Goal: Navigation & Orientation: Find specific page/section

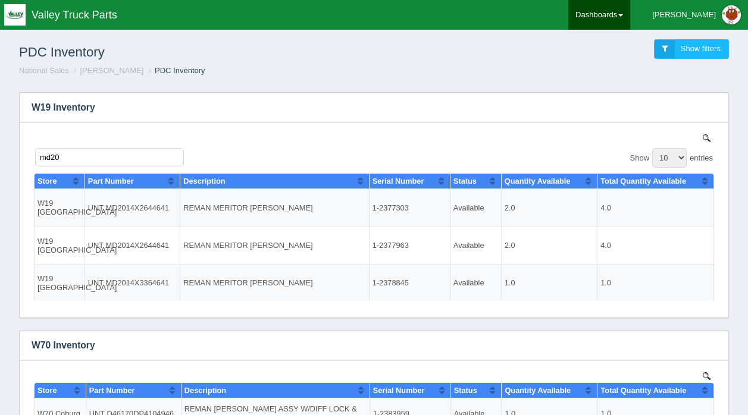
click at [630, 12] on link "Dashboards" at bounding box center [599, 15] width 62 height 30
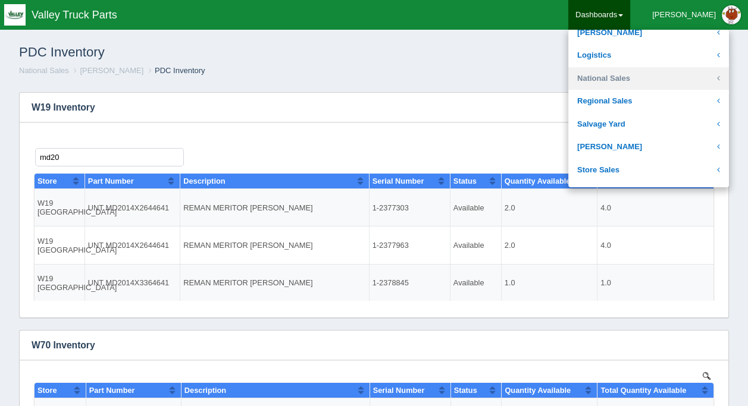
scroll to position [178, 0]
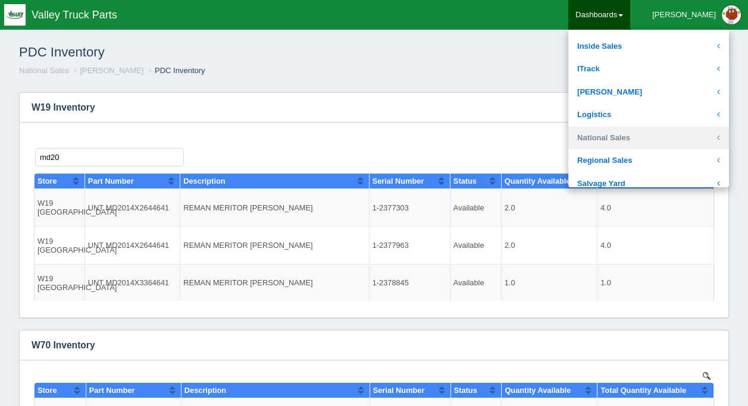
click at [626, 137] on link "National Sales" at bounding box center [648, 138] width 161 height 23
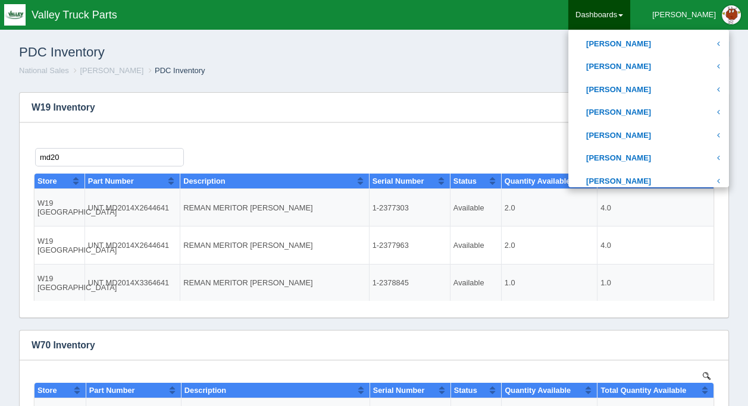
scroll to position [416, 0]
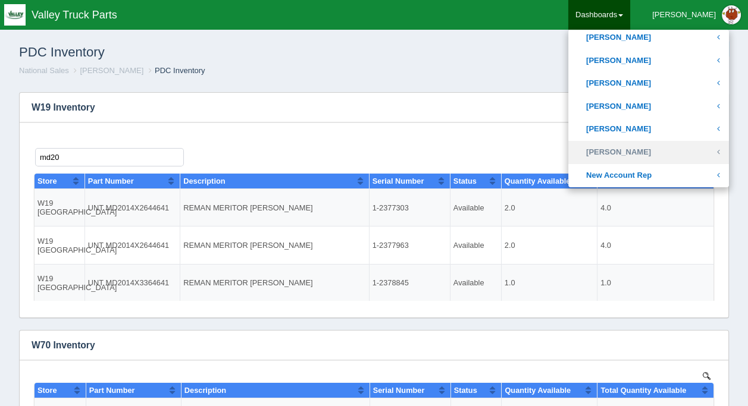
click at [645, 150] on link "[PERSON_NAME]" at bounding box center [648, 152] width 161 height 23
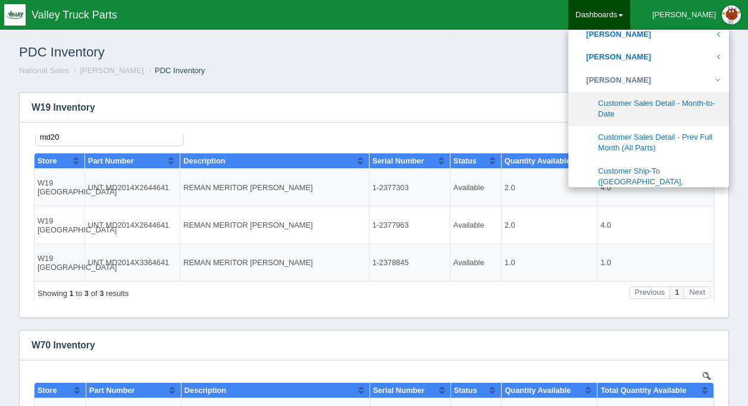
scroll to position [535, 0]
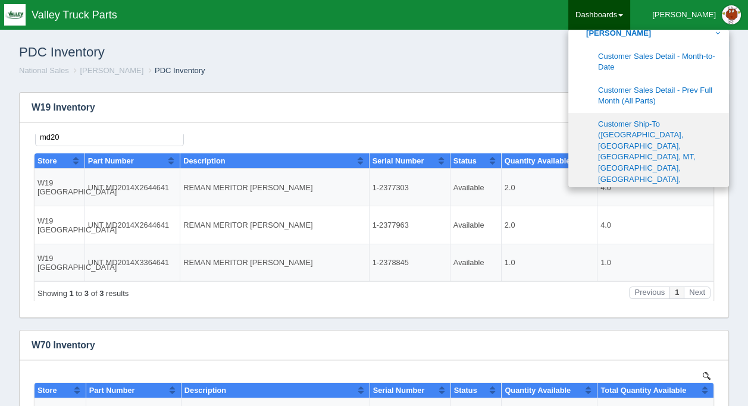
click at [659, 129] on link "Customer Ship-To ([GEOGRAPHIC_DATA], [GEOGRAPHIC_DATA], [GEOGRAPHIC_DATA], MT, …" at bounding box center [648, 157] width 161 height 89
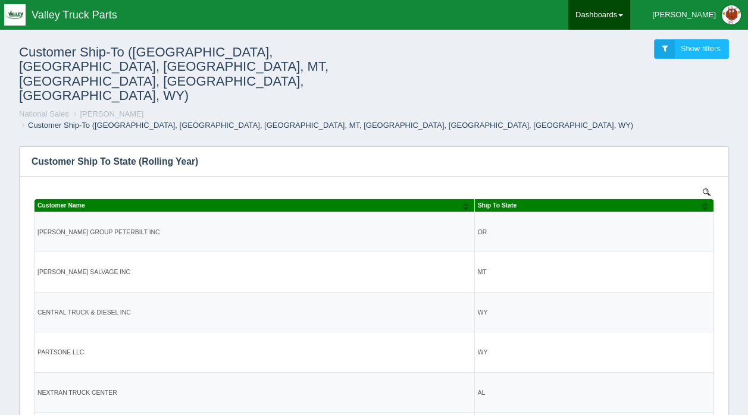
click at [630, 14] on link "Dashboards" at bounding box center [599, 15] width 62 height 30
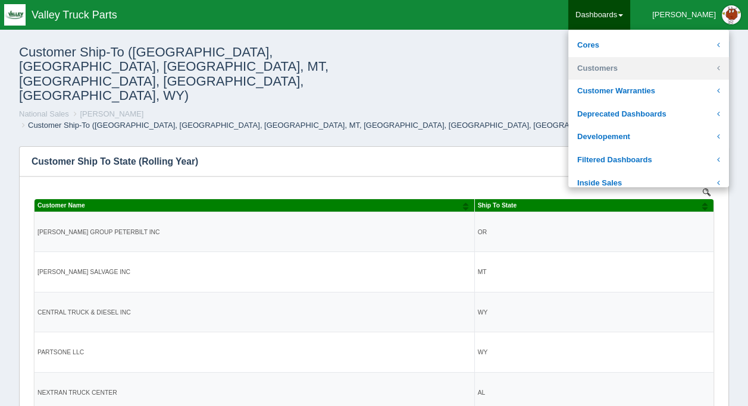
scroll to position [178, 0]
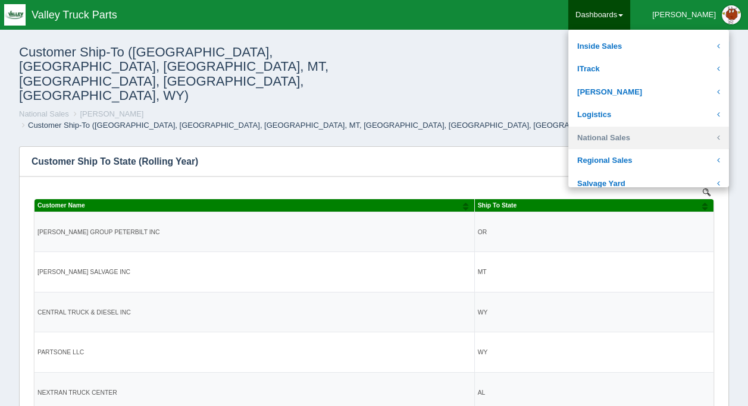
click at [641, 130] on link "National Sales" at bounding box center [648, 138] width 161 height 23
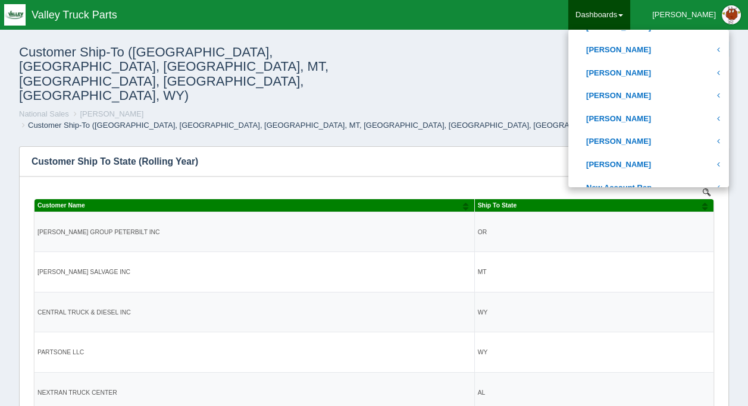
scroll to position [416, 0]
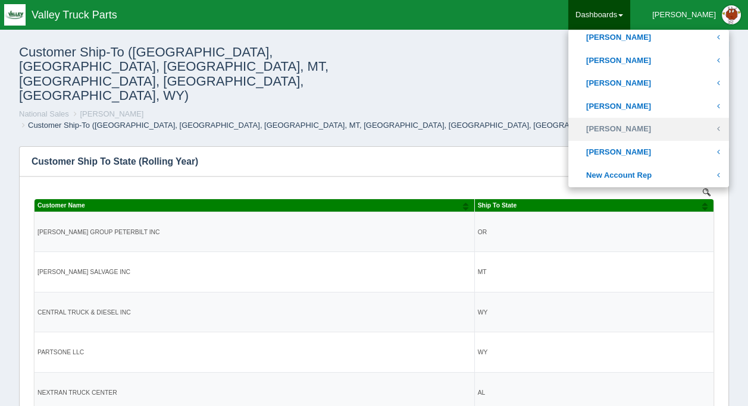
click at [643, 140] on link "[PERSON_NAME]" at bounding box center [648, 129] width 161 height 23
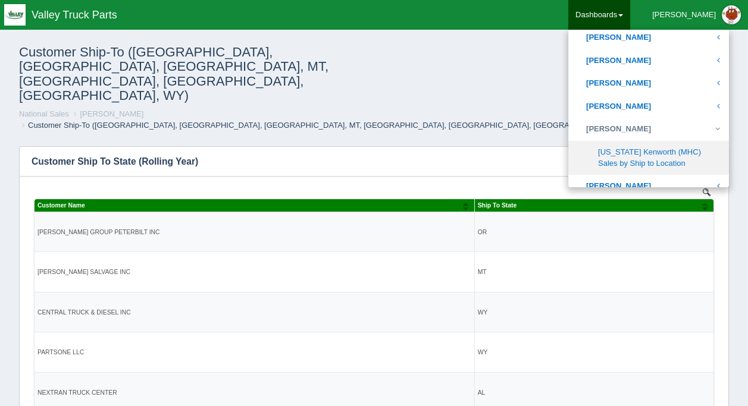
scroll to position [535, 0]
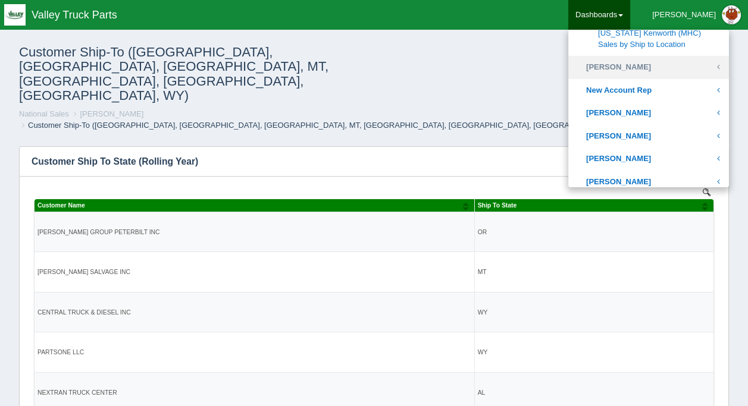
click at [641, 64] on link "[PERSON_NAME]" at bounding box center [648, 67] width 161 height 23
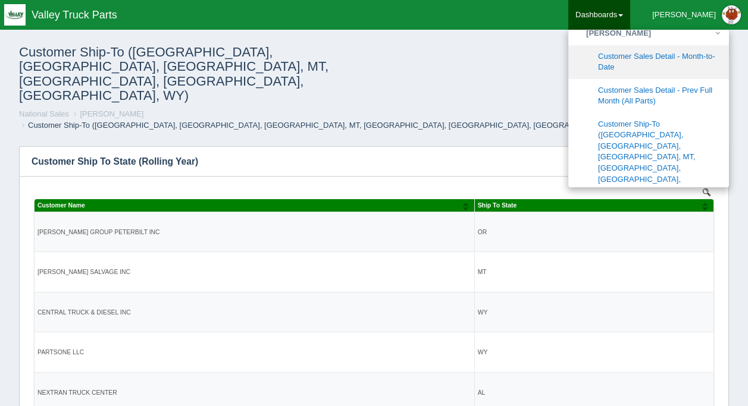
scroll to position [534, 0]
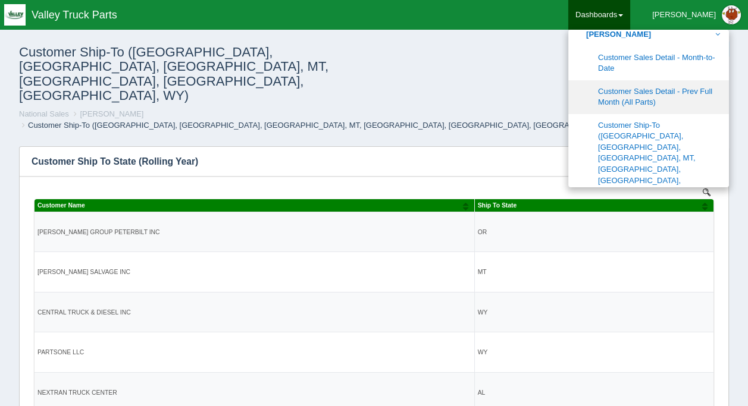
click at [654, 90] on link "Customer Sales Detail - Prev Full Month (All Parts)" at bounding box center [648, 97] width 161 height 34
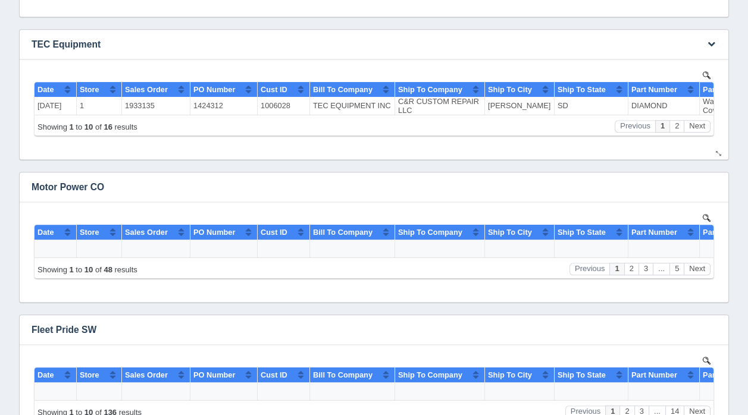
scroll to position [119, 0]
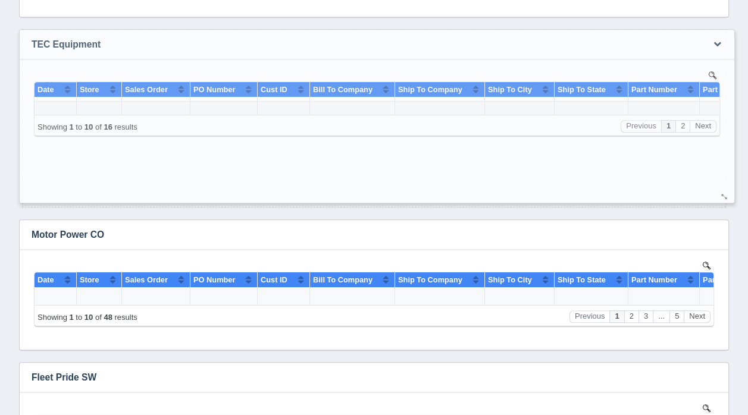
drag, startPoint x: 717, startPoint y: 150, endPoint x: 721, endPoint y: 198, distance: 47.8
click at [721, 198] on div at bounding box center [725, 196] width 10 height 9
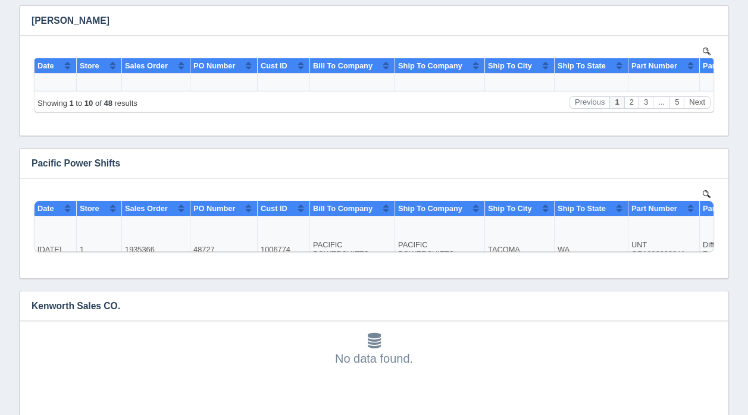
scroll to position [0, 0]
